Goal: Information Seeking & Learning: Learn about a topic

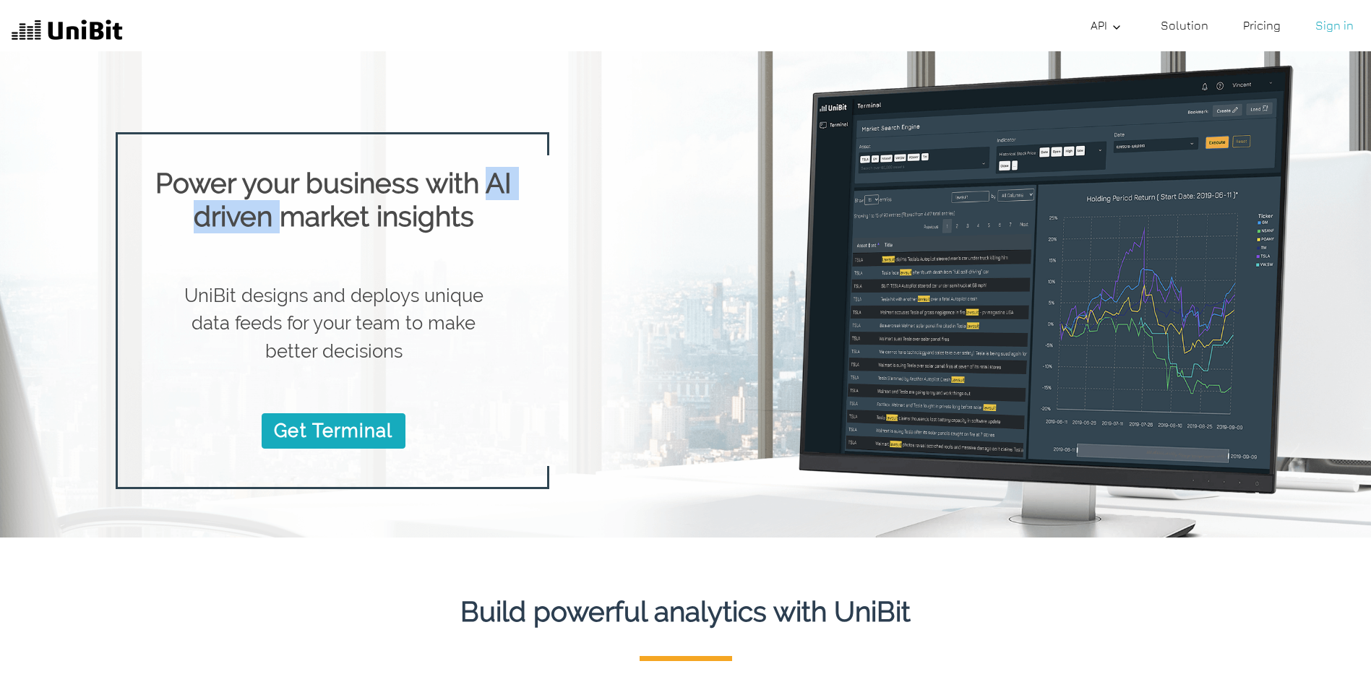
drag, startPoint x: 277, startPoint y: 223, endPoint x: 486, endPoint y: 191, distance: 211.9
click at [486, 191] on h1 "Power your business with AI driven market insights" at bounding box center [333, 200] width 385 height 66
click at [258, 302] on p "UniBit designs and deploys unique data feeds for your team to make better decis…" at bounding box center [333, 323] width 339 height 83
drag, startPoint x: 254, startPoint y: 327, endPoint x: 229, endPoint y: 318, distance: 26.7
click at [229, 318] on p "UniBit designs and deploys unique data feeds for your team to make better decis…" at bounding box center [333, 323] width 339 height 83
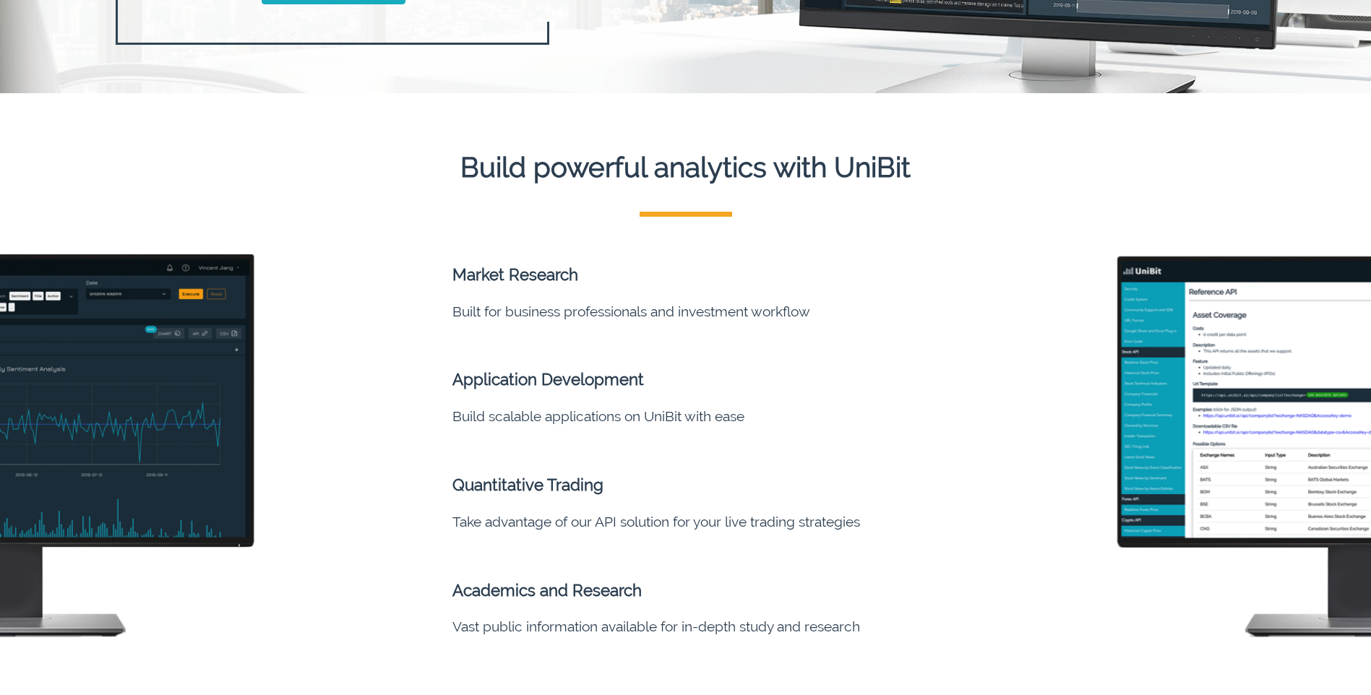
scroll to position [506, 0]
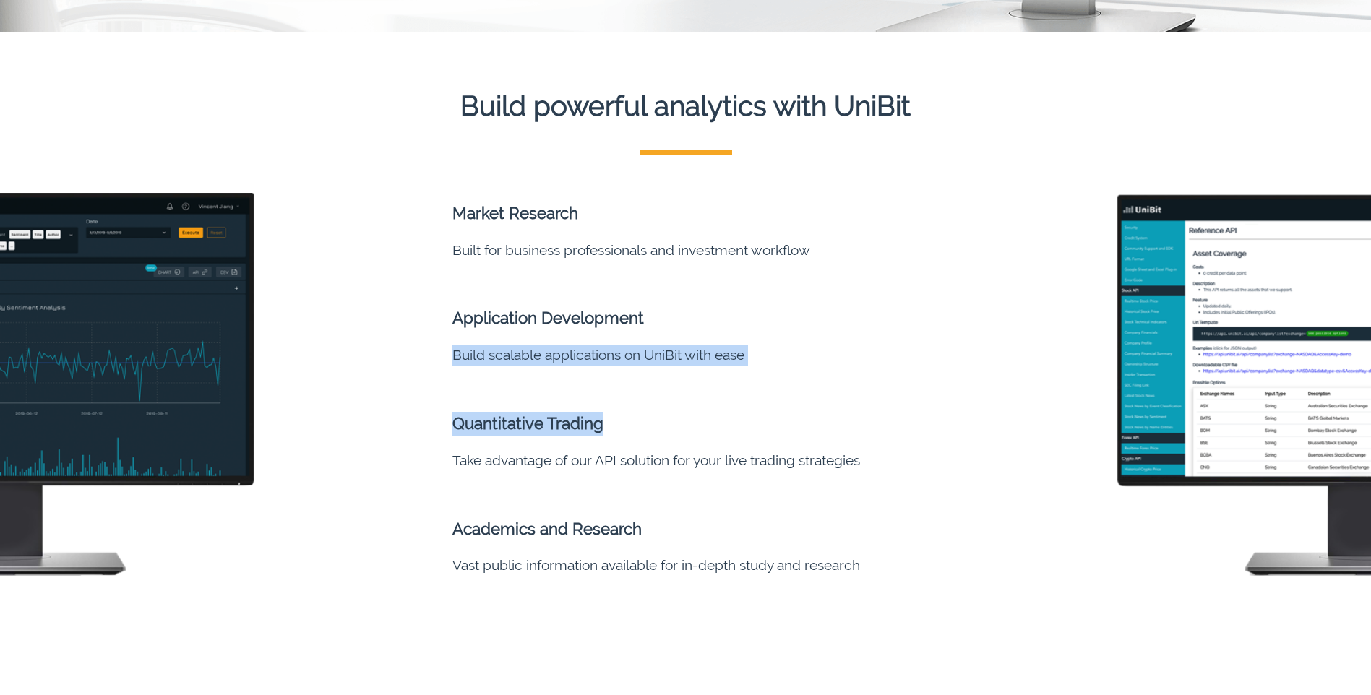
drag, startPoint x: 738, startPoint y: 424, endPoint x: 741, endPoint y: 316, distance: 108.4
click at [741, 316] on div "Market Research Built for business professionals and investment workflow Applic…" at bounding box center [722, 365] width 541 height 421
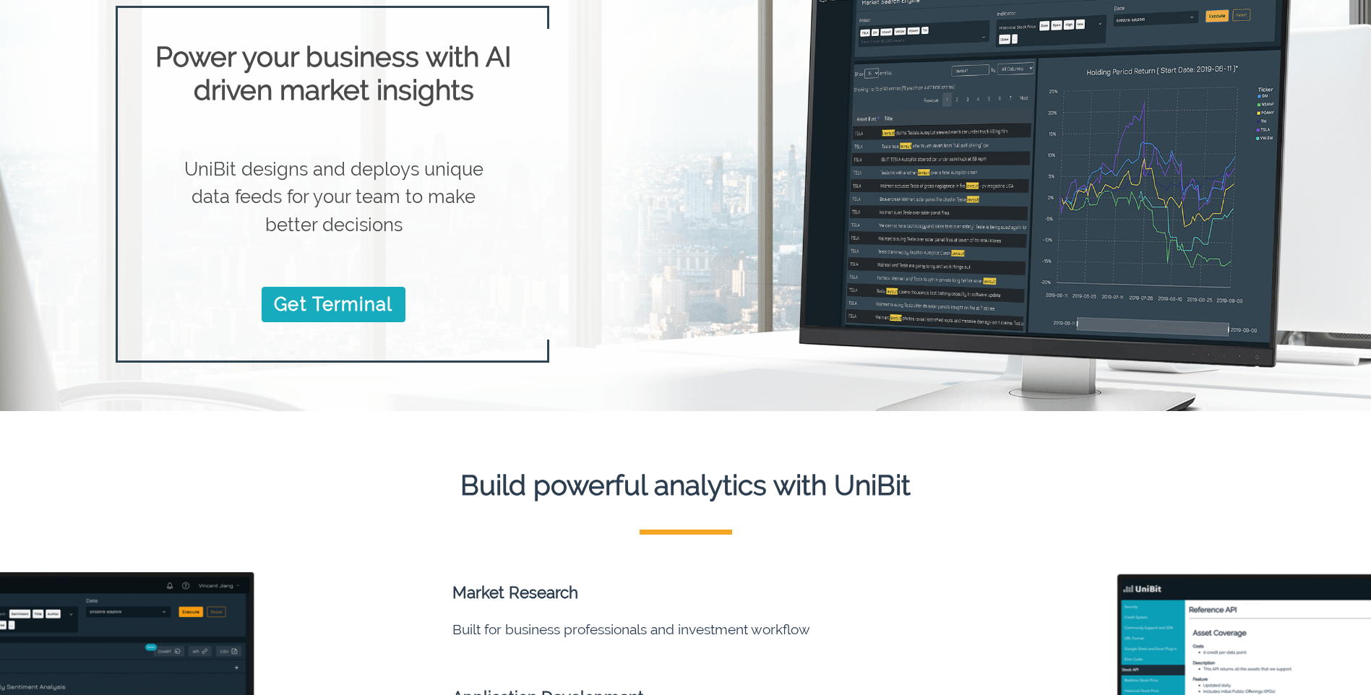
scroll to position [0, 0]
